Goal: Transaction & Acquisition: Purchase product/service

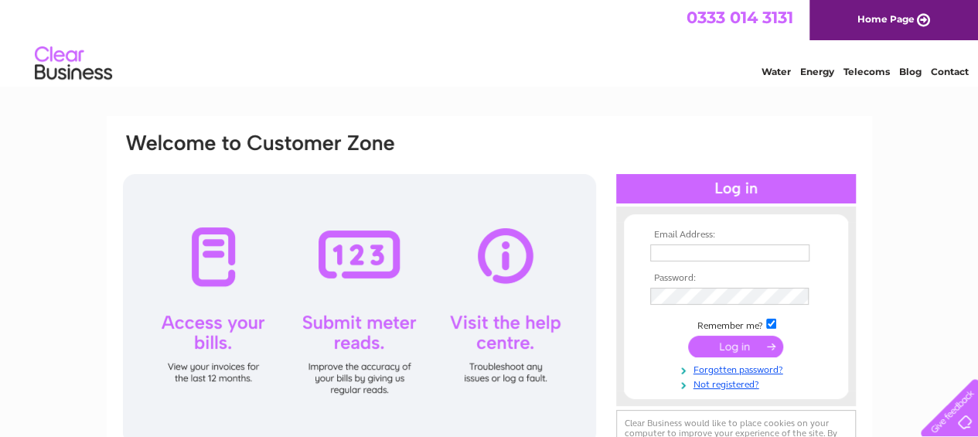
click at [671, 250] on input "text" at bounding box center [729, 252] width 159 height 17
type input "blythcobblers@hotmail.com"
click at [734, 345] on input "submit" at bounding box center [735, 346] width 95 height 22
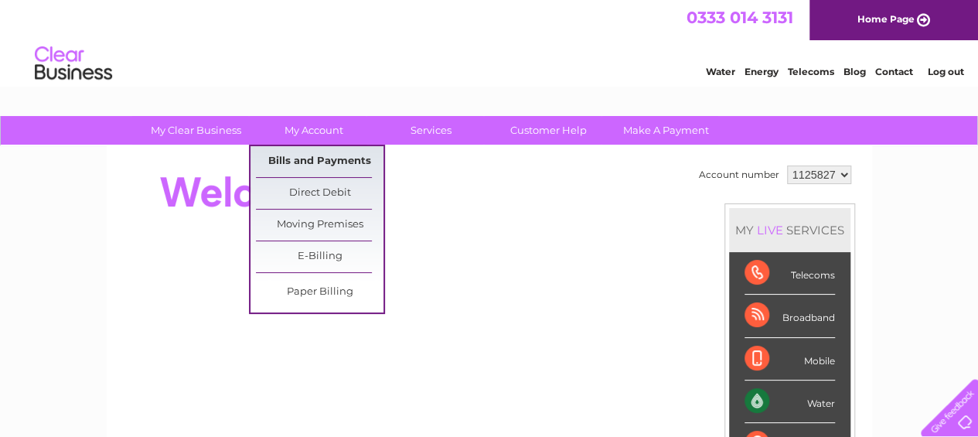
click at [312, 156] on link "Bills and Payments" at bounding box center [320, 161] width 128 height 31
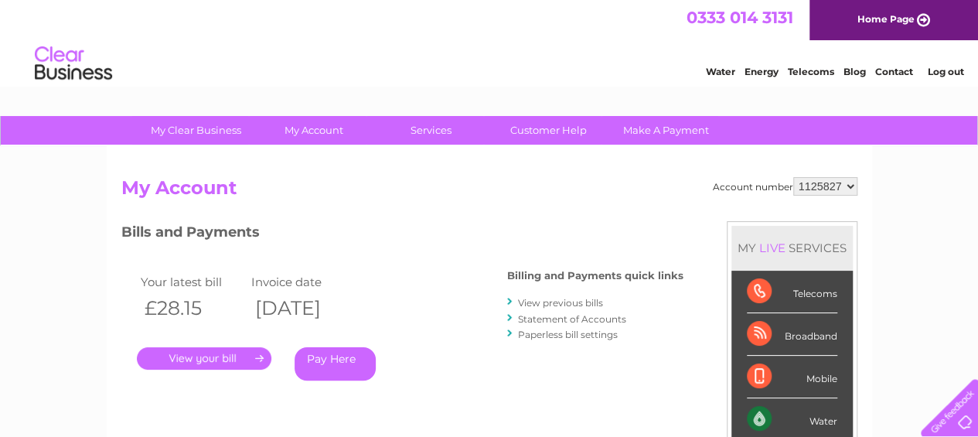
click at [193, 356] on link "." at bounding box center [204, 358] width 134 height 22
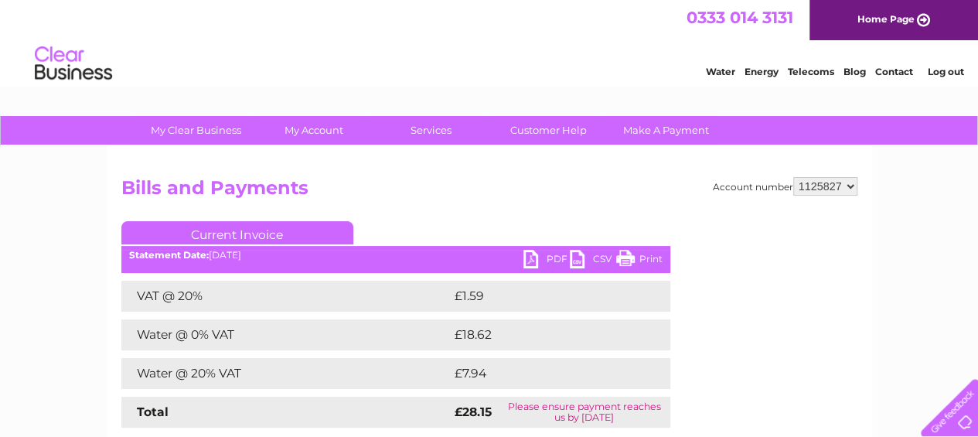
click at [545, 257] on link "PDF" at bounding box center [546, 261] width 46 height 22
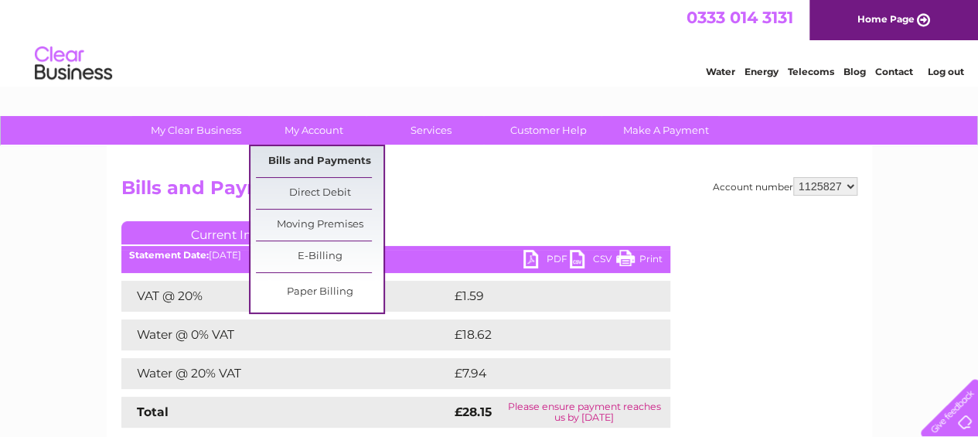
click at [316, 160] on link "Bills and Payments" at bounding box center [320, 161] width 128 height 31
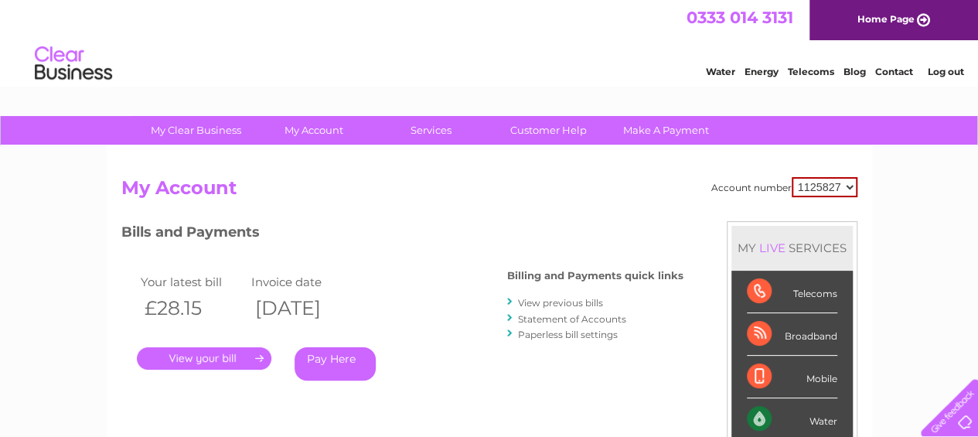
click at [335, 359] on link "Pay Here" at bounding box center [334, 363] width 81 height 33
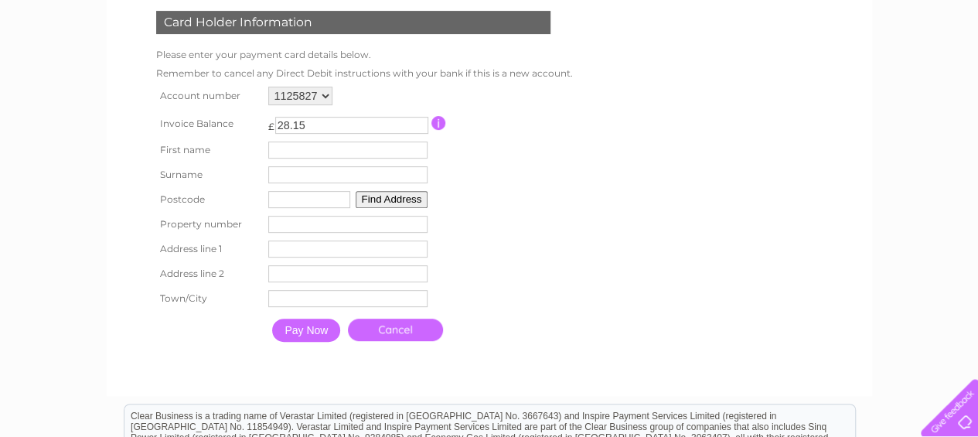
scroll to position [250, 0]
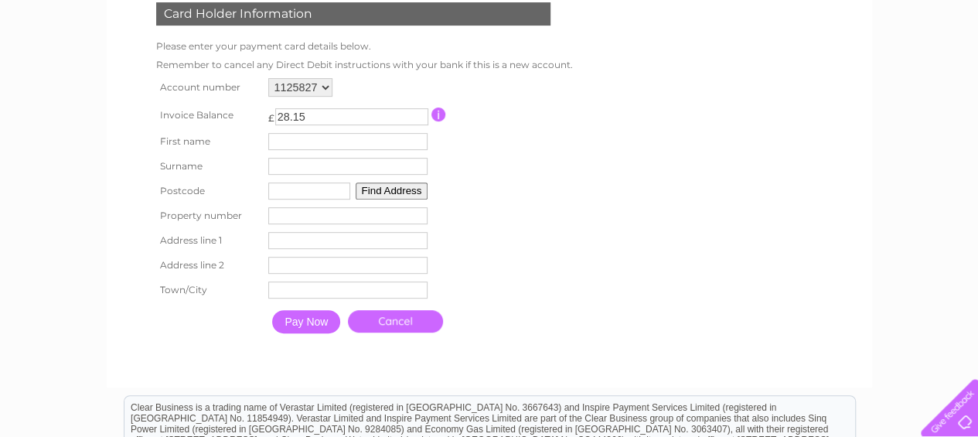
click at [305, 141] on input "text" at bounding box center [347, 141] width 159 height 17
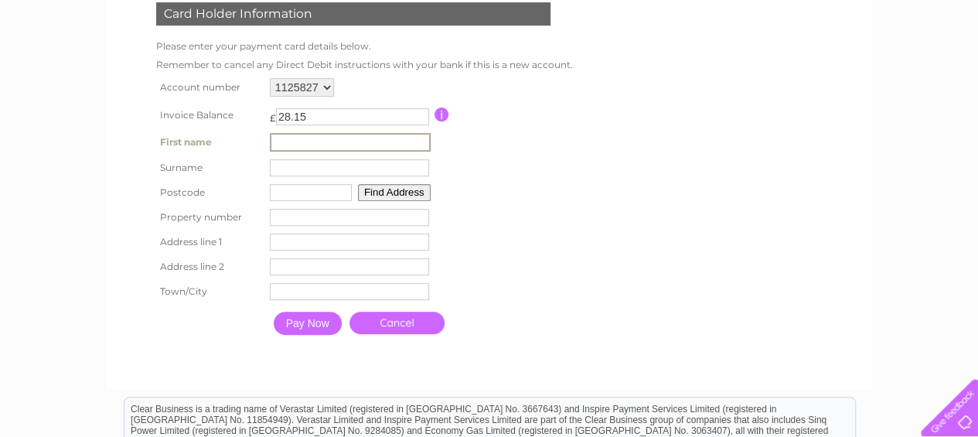
type input "[PERSON_NAME]"
type input "NE24 1bg"
type input "[GEOGRAPHIC_DATA]"
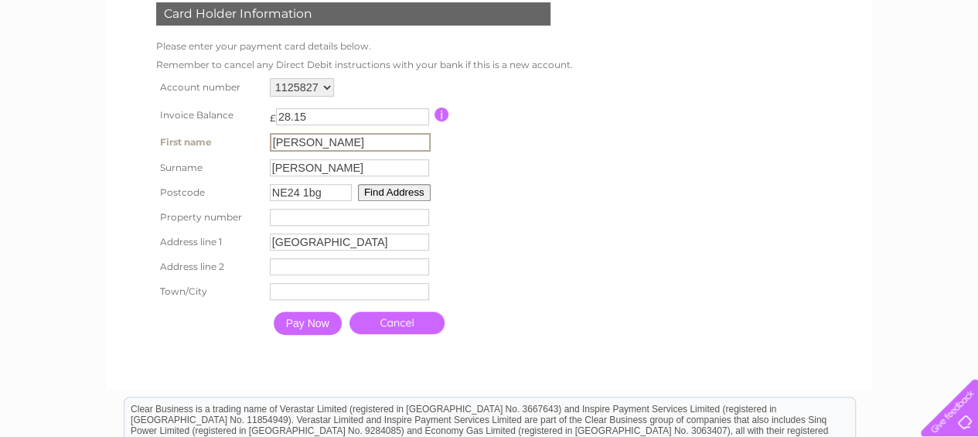
type input "Blyth"
click at [288, 216] on input "number" at bounding box center [349, 217] width 159 height 17
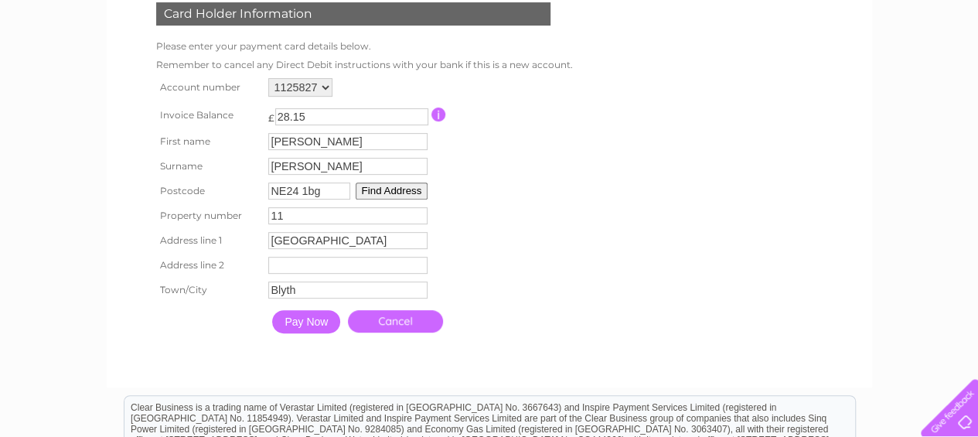
type input "11"
click at [305, 322] on input "Pay Now" at bounding box center [306, 321] width 68 height 23
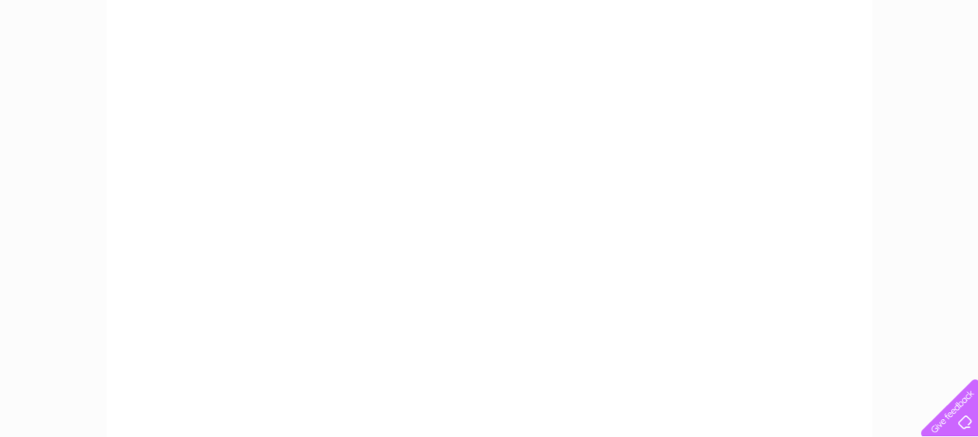
scroll to position [363, 0]
